Goal: Information Seeking & Learning: Learn about a topic

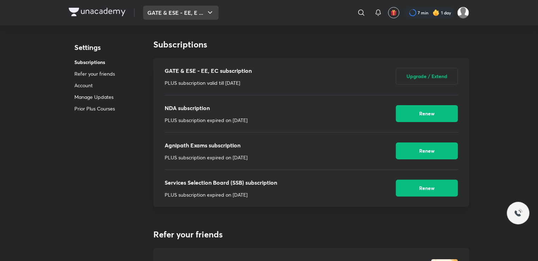
click at [184, 8] on button "GATE & ESE - EE, E ..." at bounding box center [180, 13] width 75 height 14
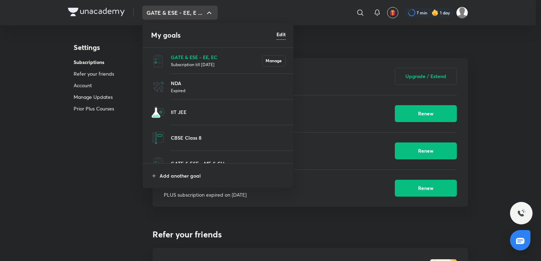
click at [183, 56] on p "GATE & ESE - EE, EC" at bounding box center [216, 57] width 91 height 7
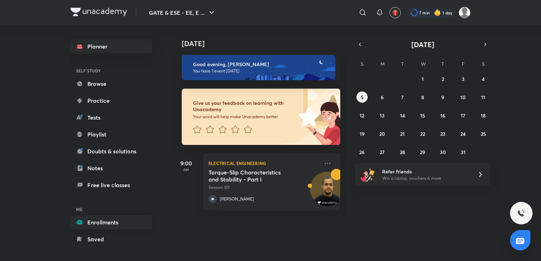
click at [78, 224] on icon at bounding box center [79, 223] width 5 height 4
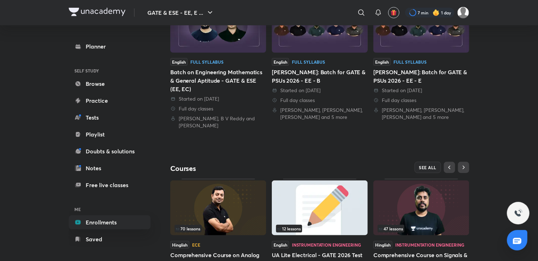
scroll to position [240, 0]
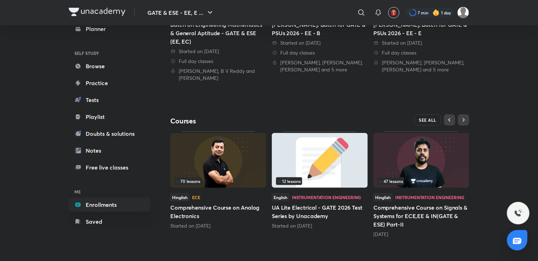
click at [423, 118] on span "SEE ALL" at bounding box center [428, 120] width 18 height 5
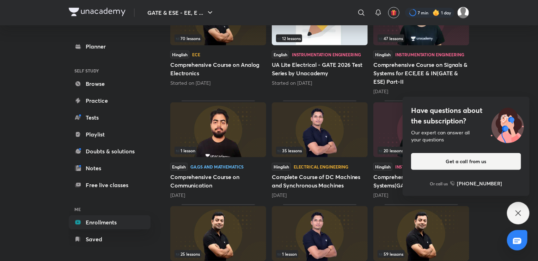
scroll to position [311, 0]
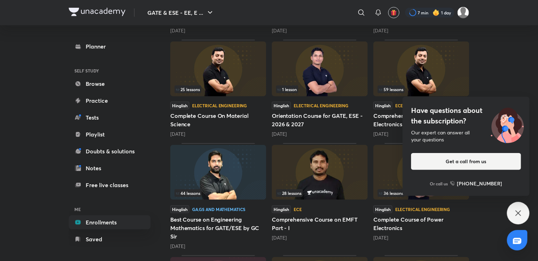
click at [510, 214] on div "Have questions about the subscription? Our expert can answer all your questions…" at bounding box center [518, 213] width 23 height 23
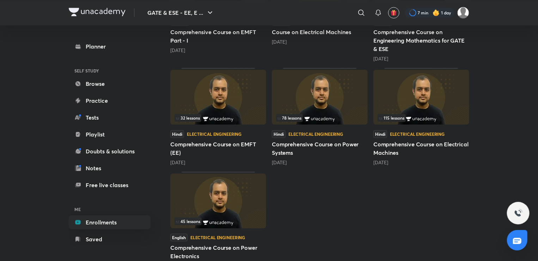
scroll to position [941, 0]
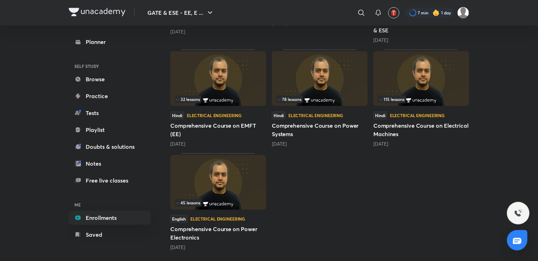
click at [215, 84] on img at bounding box center [218, 78] width 96 height 55
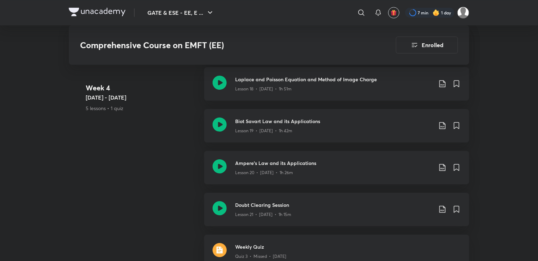
scroll to position [1268, 0]
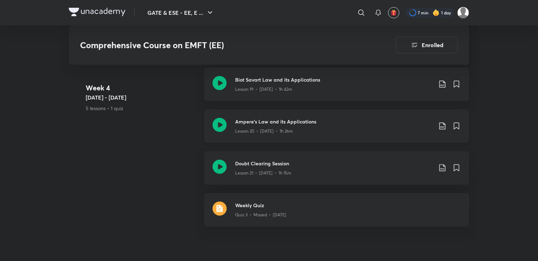
click at [219, 125] on icon at bounding box center [219, 125] width 14 height 14
